Goal: Information Seeking & Learning: Learn about a topic

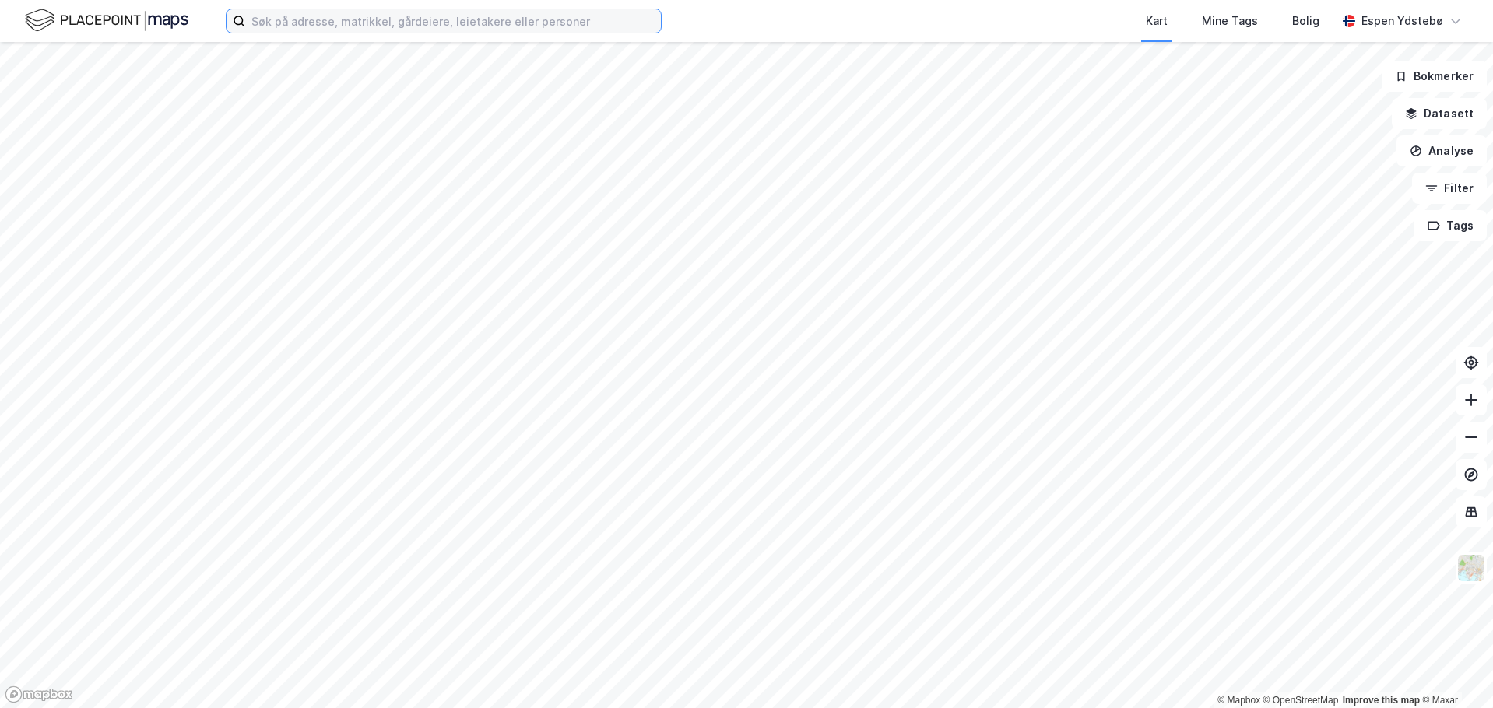
click at [305, 12] on input at bounding box center [453, 20] width 416 height 23
